Goal: Information Seeking & Learning: Check status

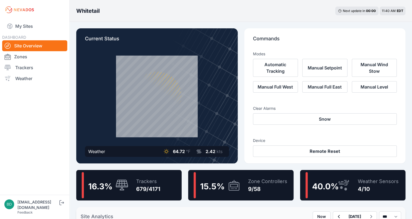
click at [243, 183] on div "Zone Controllers 9/58" at bounding box center [265, 185] width 45 height 26
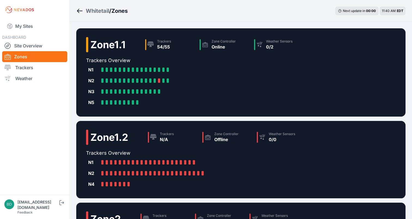
click at [222, 186] on div "N4 B1.N4-1: Offline B1.N4-2: Offline B1.N4-3: Offline B1.N4-4: Offline B1.N4-5:…" at bounding box center [197, 184] width 223 height 11
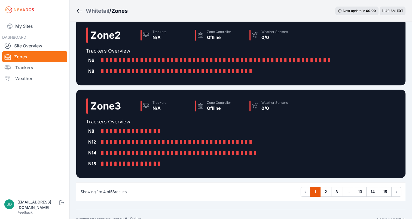
scroll to position [193, 0]
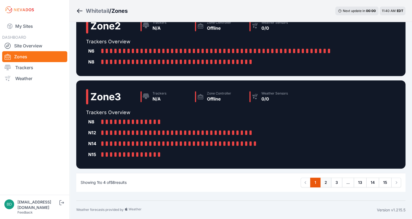
click at [325, 183] on link "2" at bounding box center [325, 183] width 11 height 10
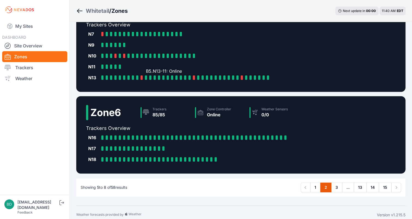
scroll to position [182, 0]
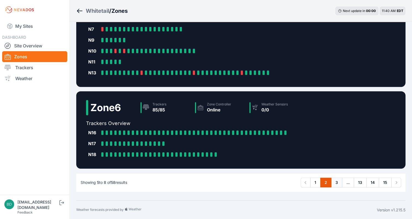
click at [337, 182] on link "3" at bounding box center [336, 183] width 11 height 10
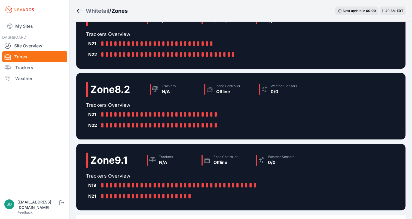
scroll to position [149, 0]
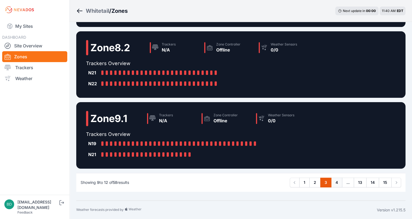
click at [337, 182] on link "4" at bounding box center [336, 183] width 11 height 10
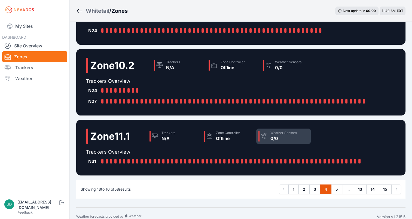
scroll to position [127, 0]
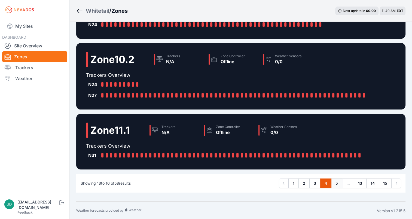
click at [334, 180] on link "5" at bounding box center [336, 183] width 11 height 10
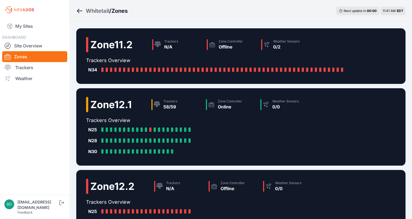
click at [88, 11] on div "Whitetail" at bounding box center [97, 11] width 23 height 8
click at [78, 11] on icon "Breadcrumb" at bounding box center [79, 11] width 5 height 1
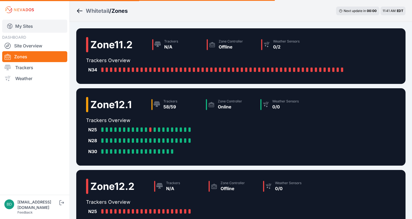
click at [48, 28] on link "My Sites" at bounding box center [34, 26] width 65 height 13
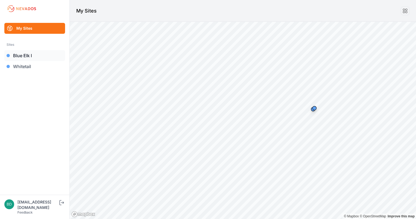
click at [36, 57] on link "Blue Elk I" at bounding box center [34, 55] width 61 height 11
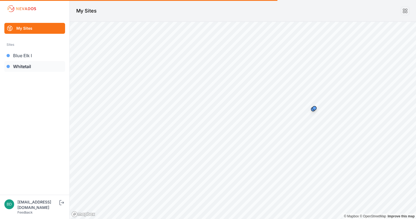
click at [30, 64] on link "Whitetail" at bounding box center [34, 66] width 61 height 11
click at [33, 67] on link "Whitetail" at bounding box center [34, 66] width 61 height 11
click at [25, 70] on link "Whitetail" at bounding box center [34, 66] width 61 height 11
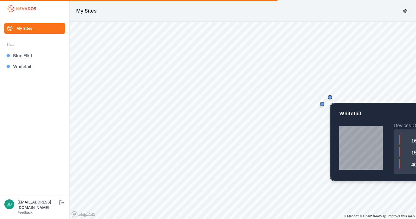
click at [329, 99] on div "Map marker" at bounding box center [330, 97] width 4 height 4
click at [330, 97] on div "Map marker" at bounding box center [330, 97] width 4 height 4
click at [331, 100] on div "Map marker" at bounding box center [330, 97] width 11 height 11
click at [331, 99] on div "Map marker" at bounding box center [330, 97] width 11 height 11
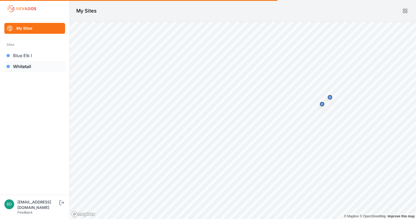
click at [21, 67] on link "Whitetail" at bounding box center [34, 66] width 61 height 11
click at [29, 30] on link "My Sites" at bounding box center [34, 28] width 61 height 11
click at [17, 67] on link "Whitetail" at bounding box center [34, 66] width 61 height 11
click at [6, 68] on link "Whitetail" at bounding box center [34, 66] width 61 height 11
click at [25, 63] on link "Whitetail" at bounding box center [34, 66] width 61 height 11
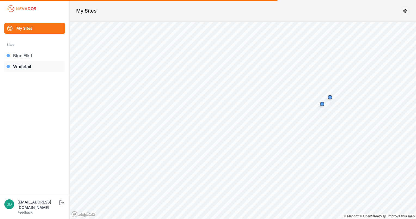
click at [25, 63] on link "Whitetail" at bounding box center [34, 66] width 61 height 11
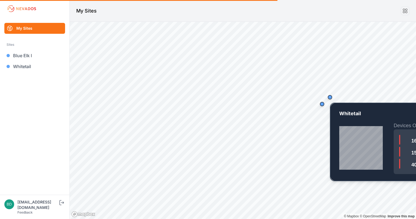
click at [332, 97] on div "Map marker" at bounding box center [330, 97] width 11 height 11
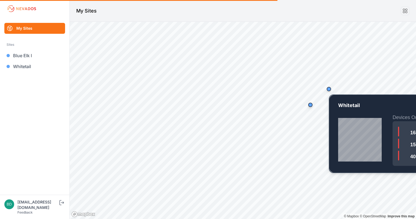
click at [330, 91] on div "Map marker" at bounding box center [328, 89] width 11 height 11
click at [329, 89] on div "Map marker" at bounding box center [329, 89] width 4 height 4
click at [328, 90] on div "Map marker" at bounding box center [329, 89] width 4 height 4
click at [328, 89] on div "Map marker" at bounding box center [329, 89] width 4 height 4
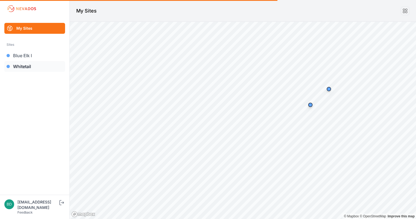
click at [31, 68] on link "Whitetail" at bounding box center [34, 66] width 61 height 11
click at [28, 54] on link "Blue Elk I" at bounding box center [34, 55] width 61 height 11
click at [33, 30] on link "My Sites" at bounding box center [34, 28] width 61 height 11
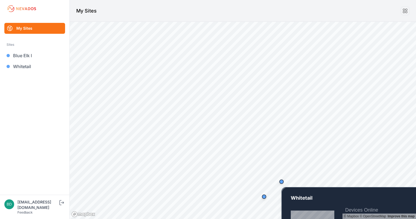
click at [286, 184] on div "Map marker" at bounding box center [281, 181] width 11 height 11
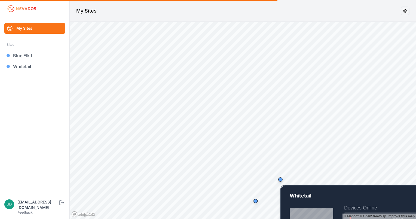
click at [281, 181] on div "Map marker" at bounding box center [280, 179] width 4 height 4
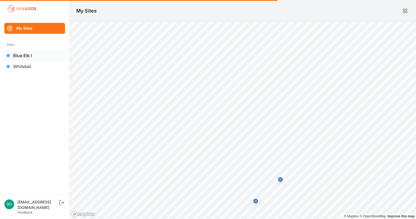
click at [28, 51] on link "Blue Elk I" at bounding box center [34, 55] width 61 height 11
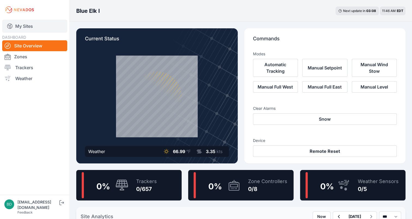
click at [46, 26] on link "My Sites" at bounding box center [34, 26] width 65 height 13
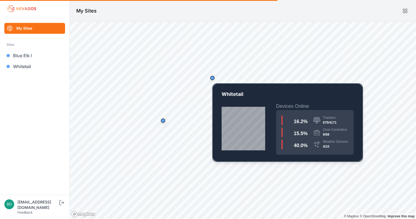
click at [213, 80] on div "Map marker" at bounding box center [212, 77] width 11 height 11
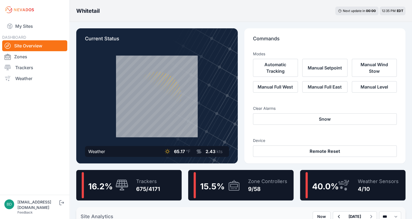
click at [257, 210] on div "Site Analytics Now [DATE] *** **** *****" at bounding box center [240, 216] width 329 height 19
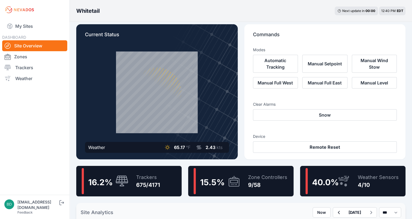
scroll to position [4, 0]
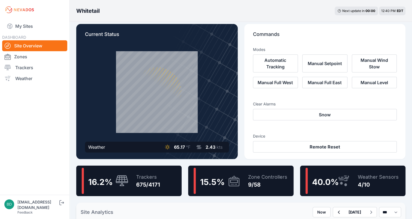
click at [248, 186] on div "9/58" at bounding box center [267, 185] width 39 height 8
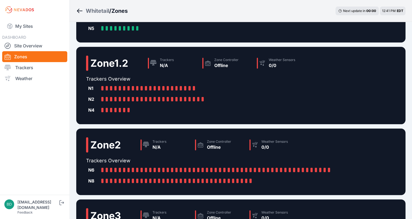
scroll to position [193, 0]
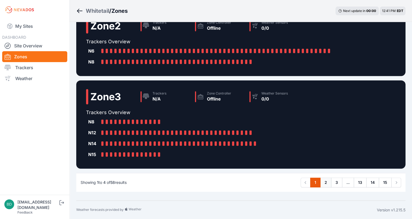
click at [325, 182] on link "2" at bounding box center [325, 183] width 11 height 10
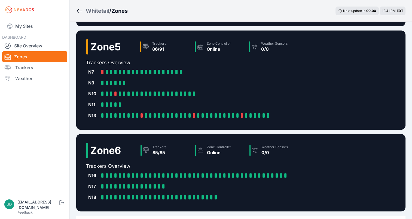
scroll to position [182, 0]
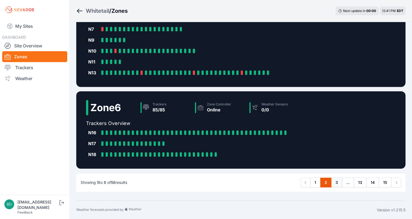
click at [337, 180] on link "3" at bounding box center [336, 183] width 11 height 10
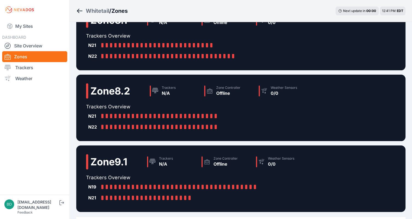
scroll to position [149, 0]
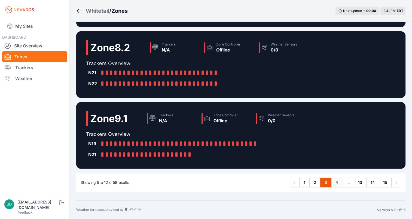
click at [335, 185] on link "4" at bounding box center [336, 183] width 11 height 10
